Goal: Task Accomplishment & Management: Complete application form

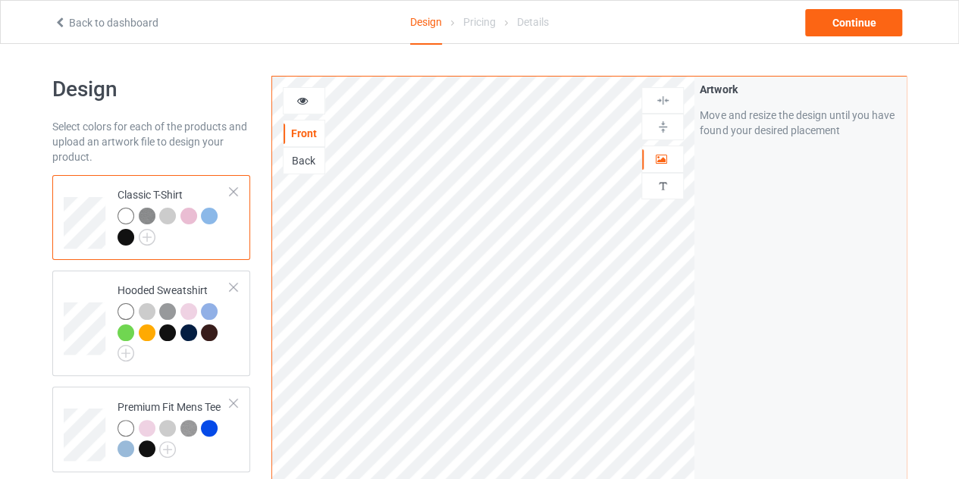
click at [56, 29] on div "Back to dashboard" at bounding box center [188, 22] width 291 height 15
click at [59, 18] on icon at bounding box center [60, 20] width 13 height 11
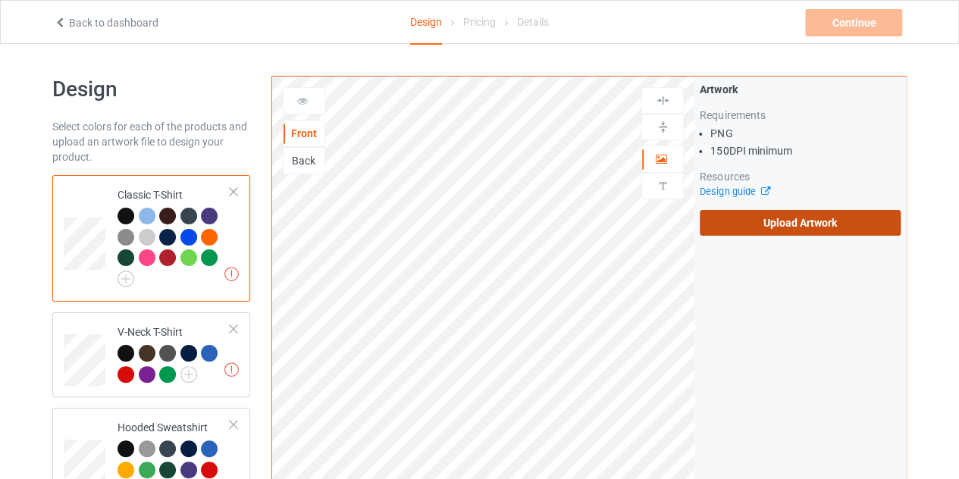
click at [746, 230] on label "Upload Artwork" at bounding box center [800, 223] width 201 height 26
click at [0, 0] on input "Upload Artwork" at bounding box center [0, 0] width 0 height 0
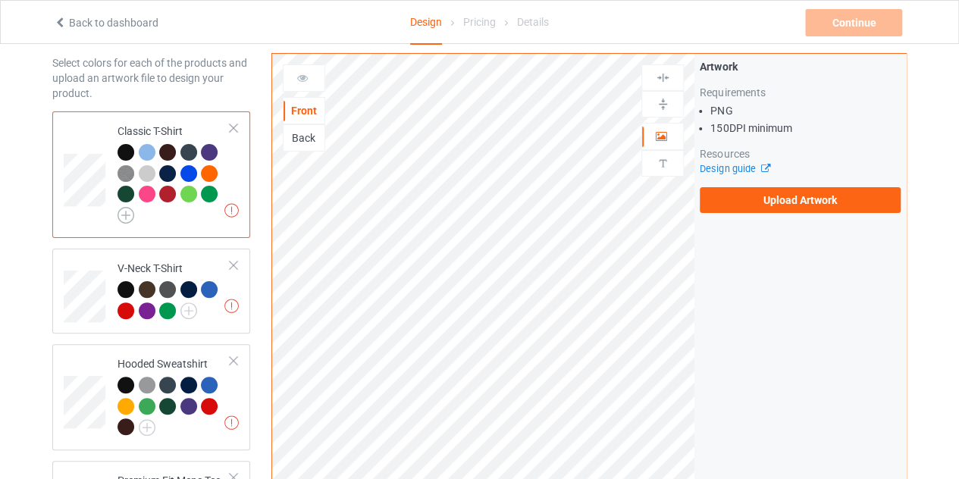
click at [121, 211] on img at bounding box center [125, 215] width 17 height 17
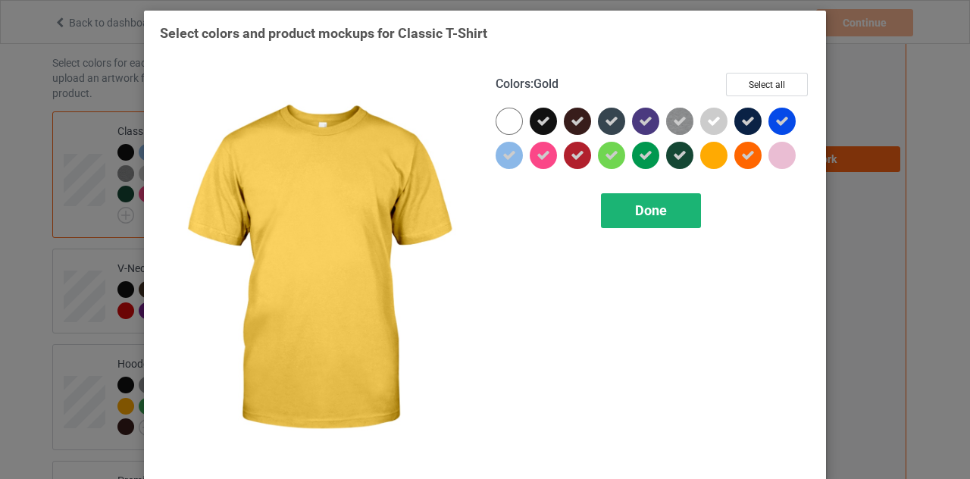
click at [676, 199] on div "Done" at bounding box center [651, 210] width 100 height 35
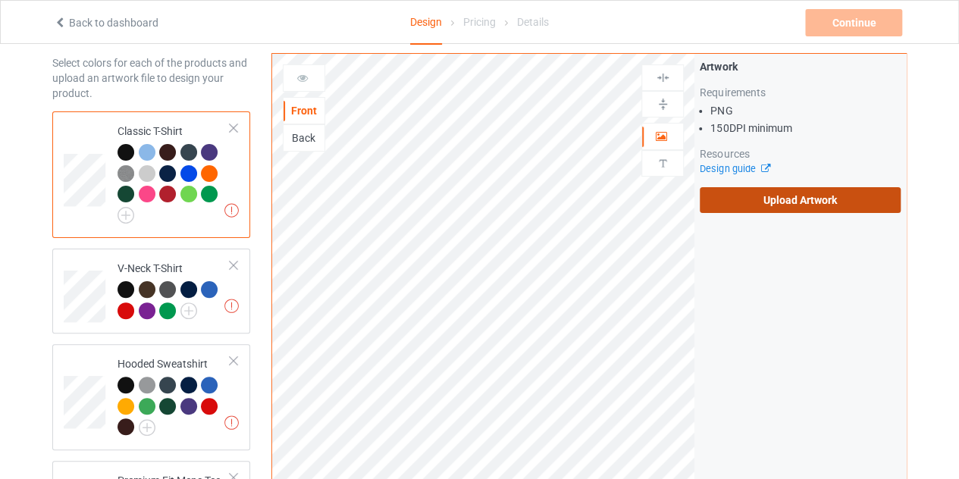
click at [740, 200] on label "Upload Artwork" at bounding box center [800, 200] width 201 height 26
click at [0, 0] on input "Upload Artwork" at bounding box center [0, 0] width 0 height 0
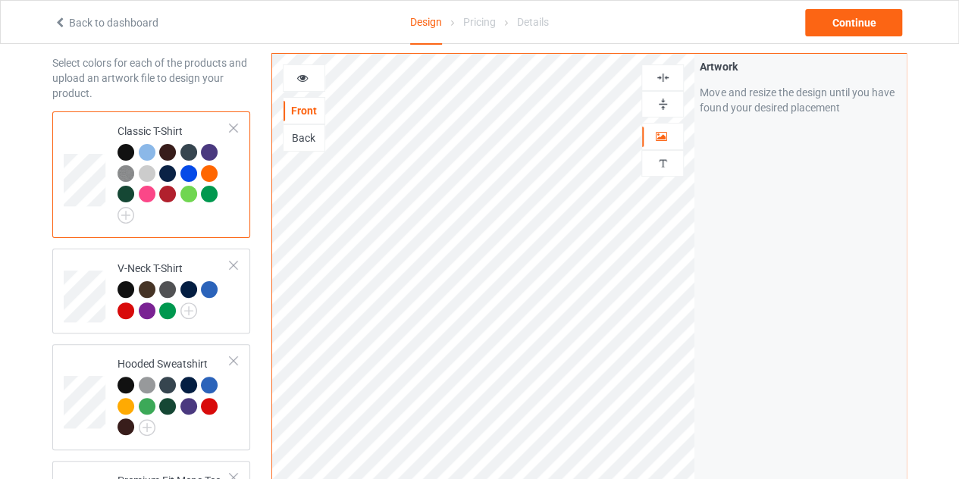
click at [306, 80] on icon at bounding box center [302, 75] width 13 height 11
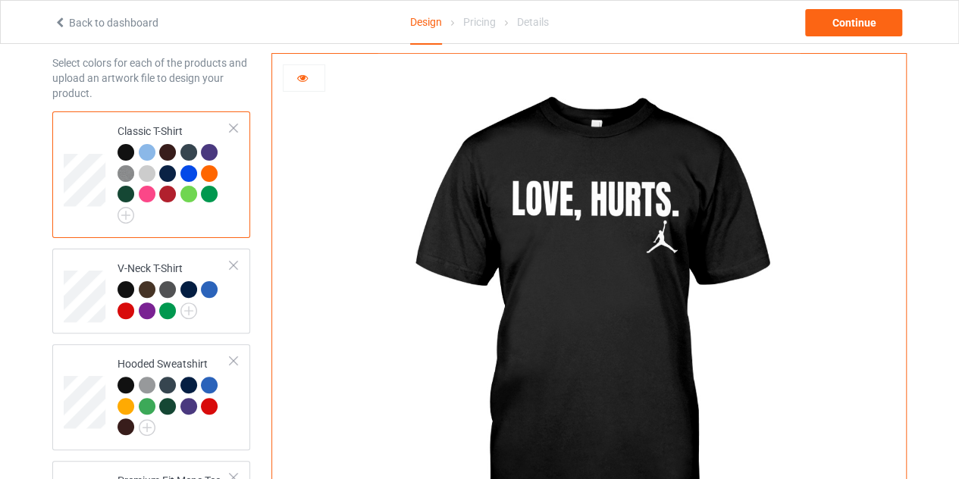
click at [211, 189] on div at bounding box center [209, 194] width 17 height 17
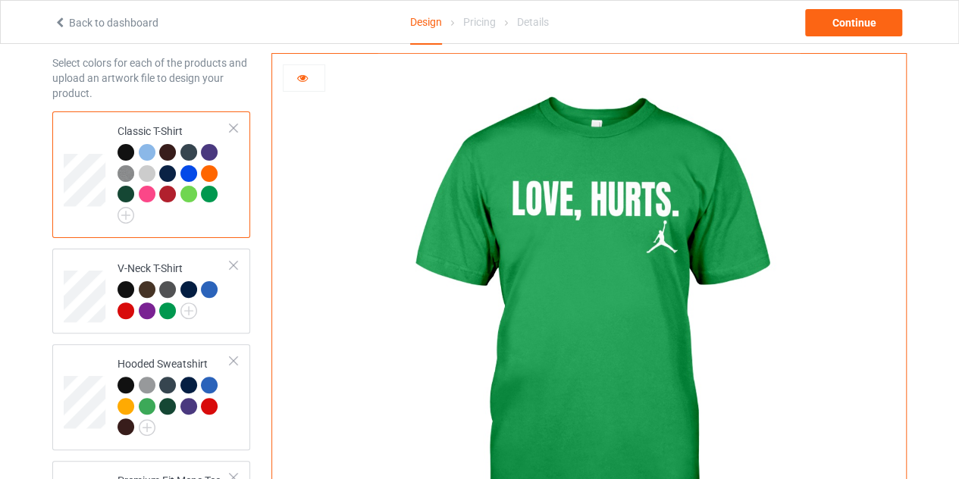
click at [124, 151] on div at bounding box center [125, 152] width 17 height 17
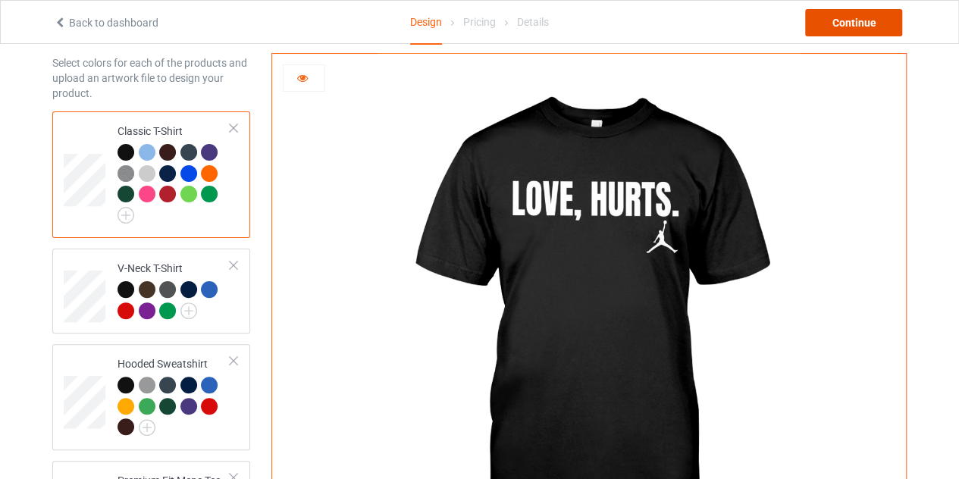
click at [872, 14] on div "Continue" at bounding box center [853, 22] width 97 height 27
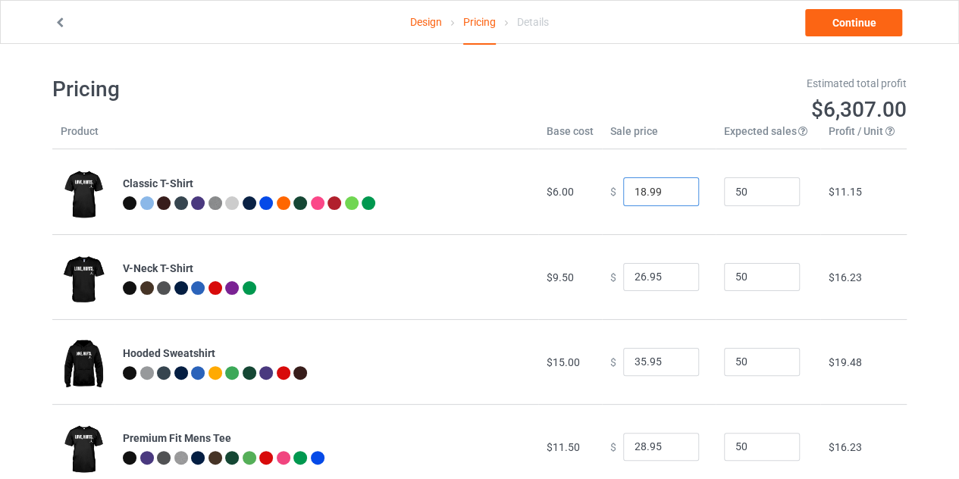
click at [669, 190] on input "18.99" at bounding box center [661, 191] width 76 height 29
click at [669, 190] on input "19.99" at bounding box center [661, 191] width 76 height 29
click at [669, 190] on input "20.99" at bounding box center [661, 191] width 76 height 29
type input "19.99"
click at [672, 196] on input "19.99" at bounding box center [661, 191] width 76 height 29
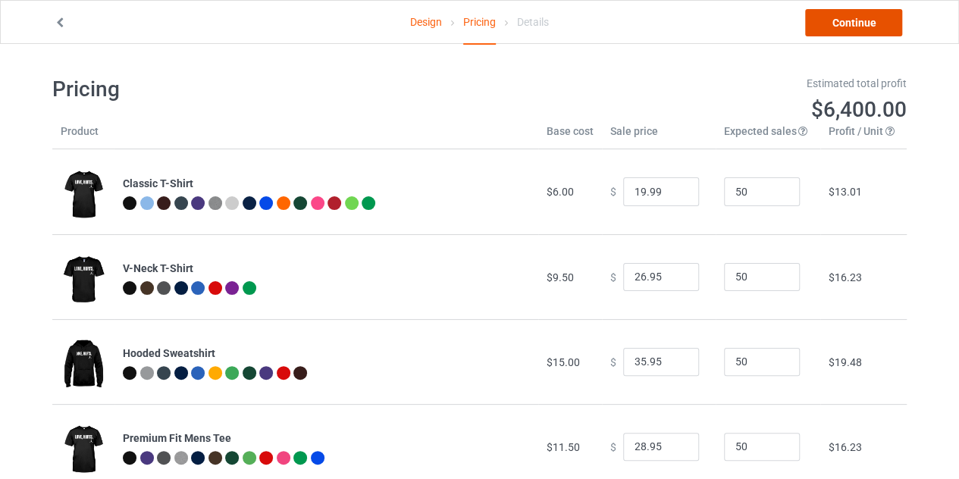
click at [850, 20] on link "Continue" at bounding box center [853, 22] width 97 height 27
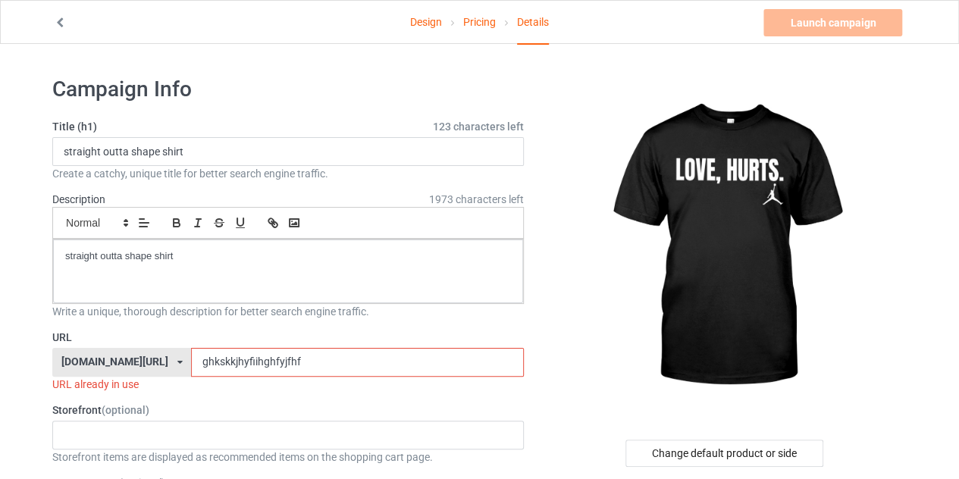
click at [279, 357] on input "ghkskkjhyfiihghfyjfhf" at bounding box center [357, 362] width 332 height 29
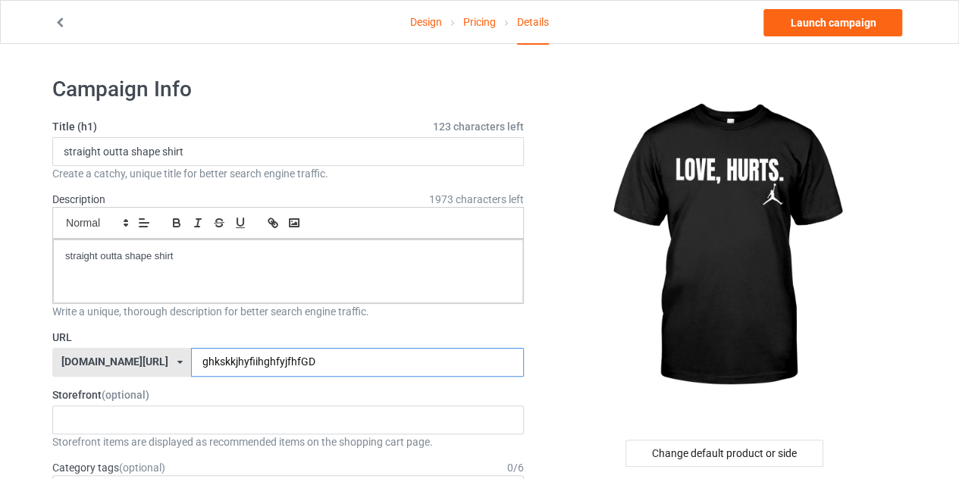
type input "ghkskkjhyfiihghfyjfhfGD"
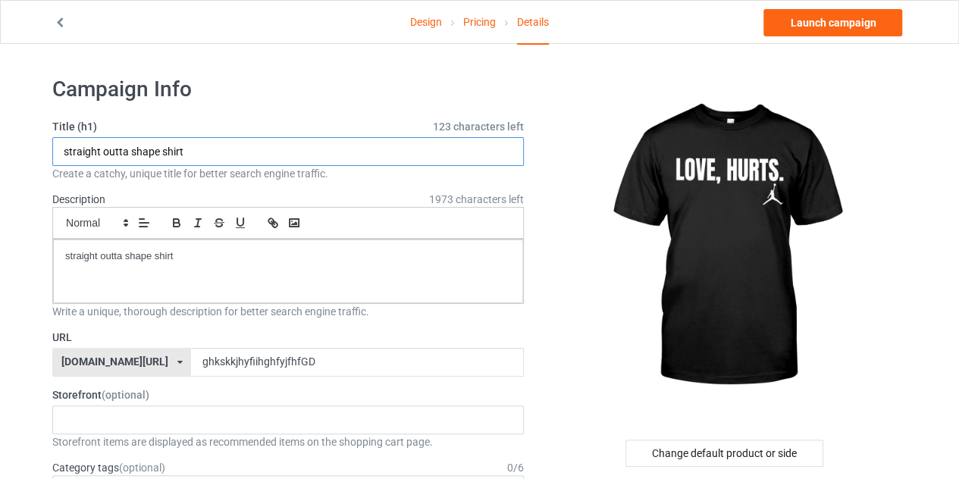
drag, startPoint x: 56, startPoint y: 149, endPoint x: 155, endPoint y: 149, distance: 98.5
click at [155, 149] on input "straight outta shape shirt" at bounding box center [287, 151] width 471 height 29
type input "LOVE HURTS shirt"
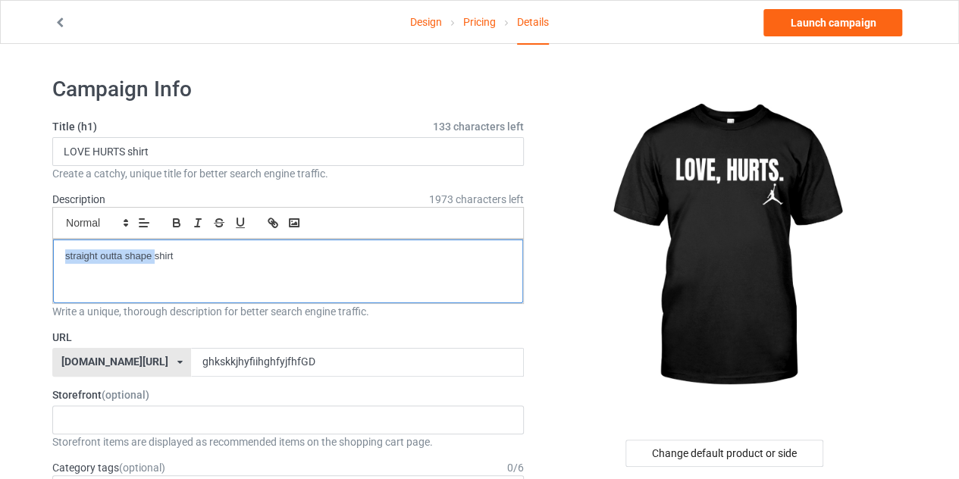
drag, startPoint x: 153, startPoint y: 256, endPoint x: 38, endPoint y: 265, distance: 115.5
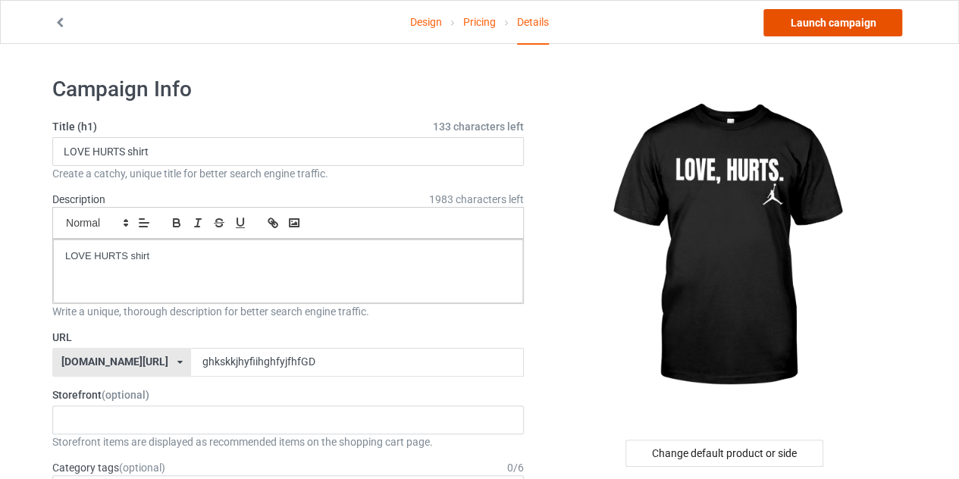
click at [845, 19] on link "Launch campaign" at bounding box center [832, 22] width 139 height 27
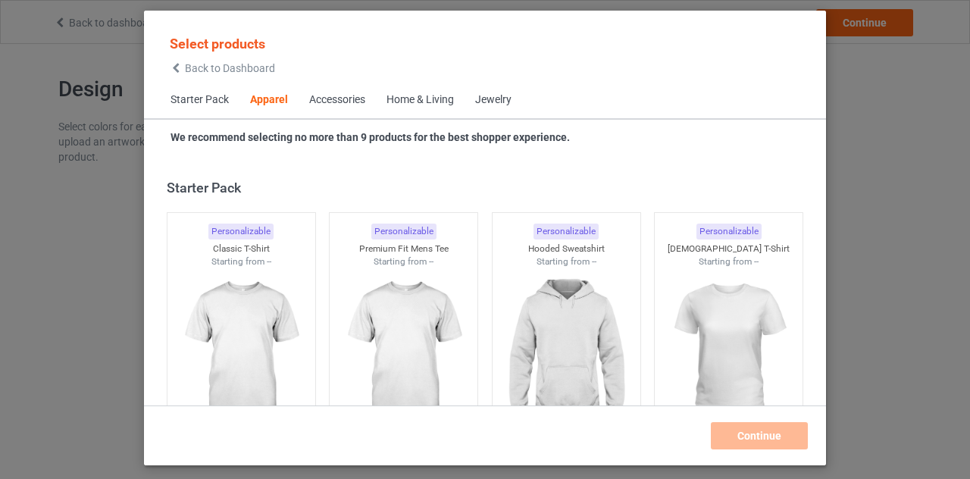
click at [173, 63] on icon at bounding box center [176, 68] width 13 height 11
